Goal: Find specific page/section: Find specific page/section

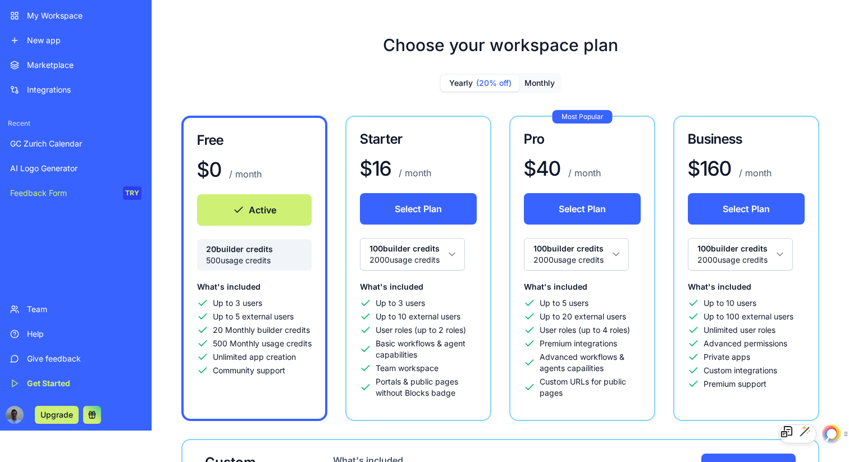
click at [68, 10] on div "My Workspace" at bounding box center [84, 15] width 115 height 11
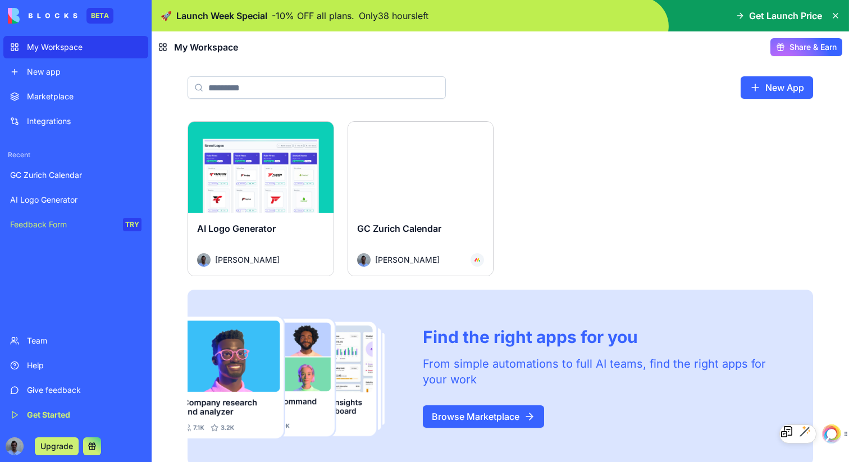
click at [455, 195] on div "Launch" at bounding box center [420, 167] width 145 height 91
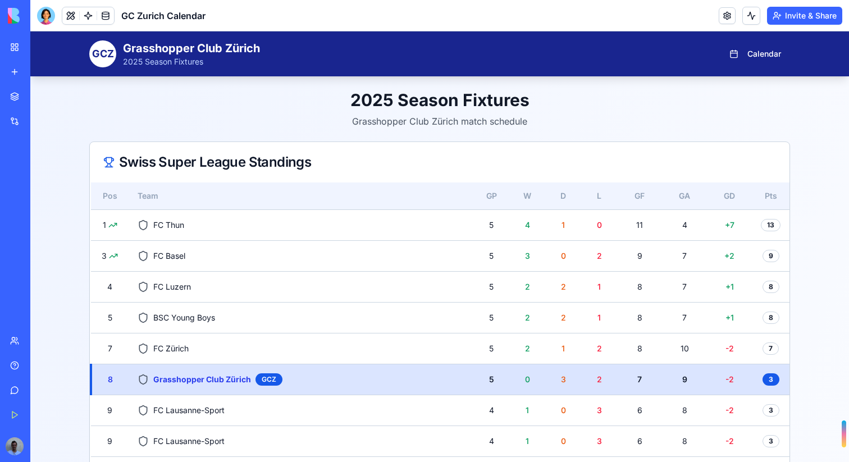
click at [4, 10] on div "BETA" at bounding box center [15, 15] width 24 height 31
click at [17, 45] on link "My Workspace" at bounding box center [25, 47] width 45 height 22
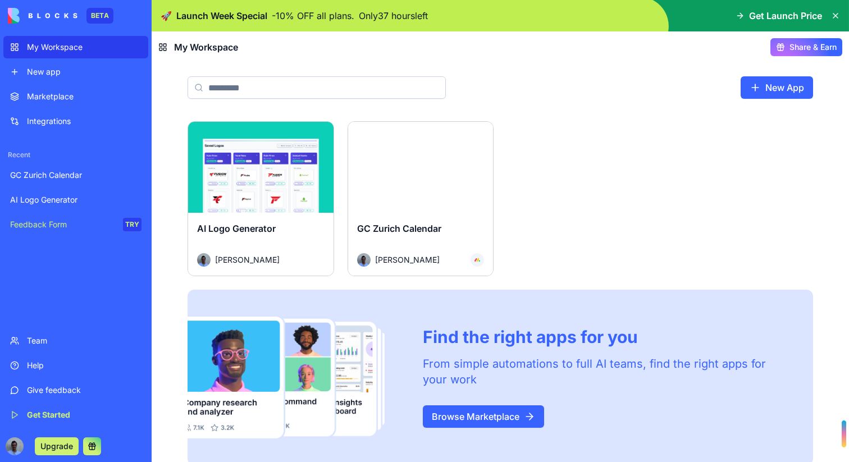
click at [833, 14] on icon at bounding box center [835, 15] width 4 height 4
